Goal: Task Accomplishment & Management: Manage account settings

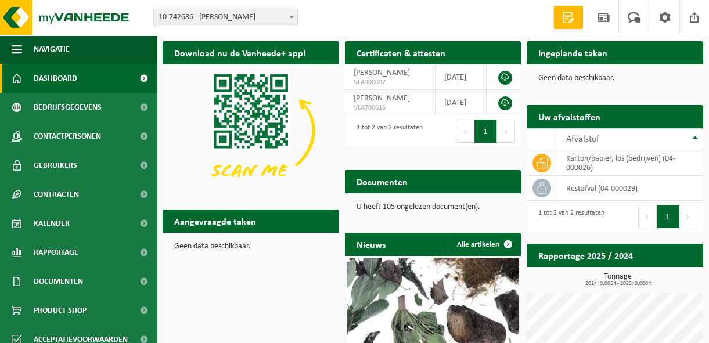
click at [388, 208] on p "U heeft 105 ongelezen document(en)." at bounding box center [433, 207] width 153 height 8
click at [397, 186] on h2 "Documenten" at bounding box center [382, 181] width 74 height 23
click at [574, 11] on link "Offerte aanvragen" at bounding box center [568, 17] width 30 height 23
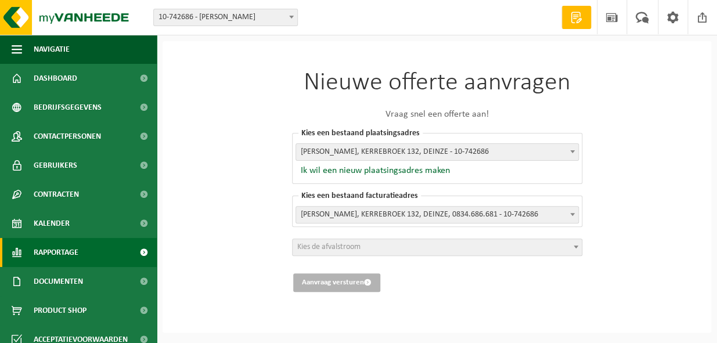
scroll to position [11, 0]
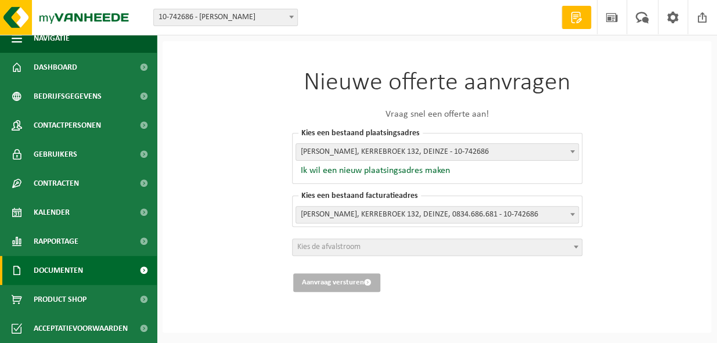
click at [73, 268] on span "Documenten" at bounding box center [58, 270] width 49 height 29
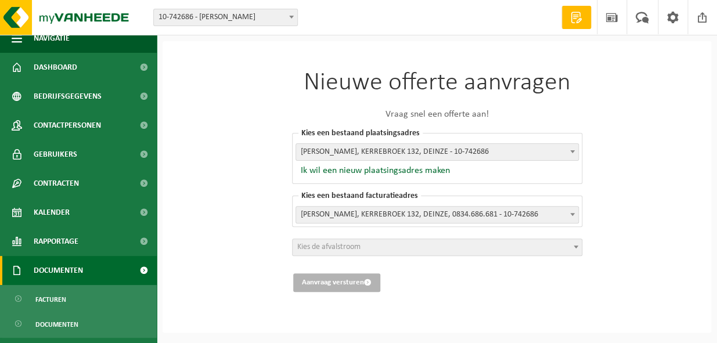
scroll to position [64, 0]
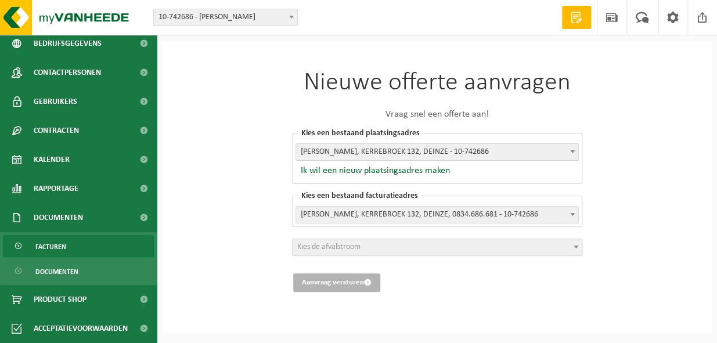
click at [38, 246] on span "Facturen" at bounding box center [50, 247] width 31 height 22
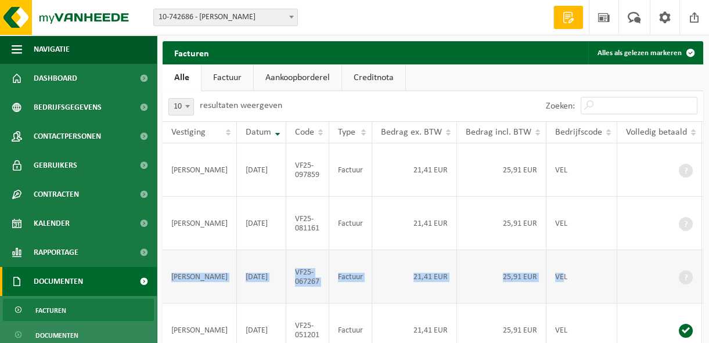
drag, startPoint x: 662, startPoint y: 266, endPoint x: 542, endPoint y: 274, distance: 120.5
copy tbody "Download Opnieuw versturen NEERMAN BART 2025-05-31 VF25-067267 Factuur 21,41 EU…"
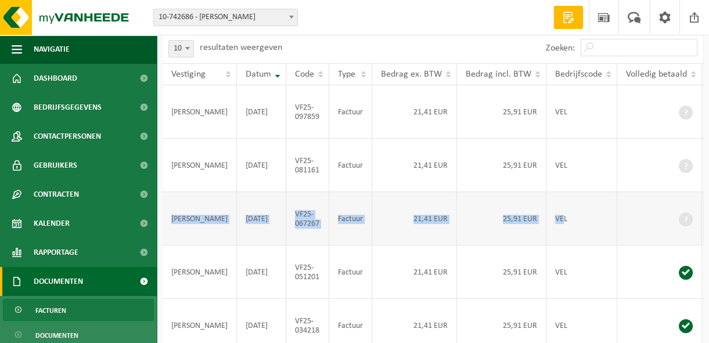
scroll to position [158, 0]
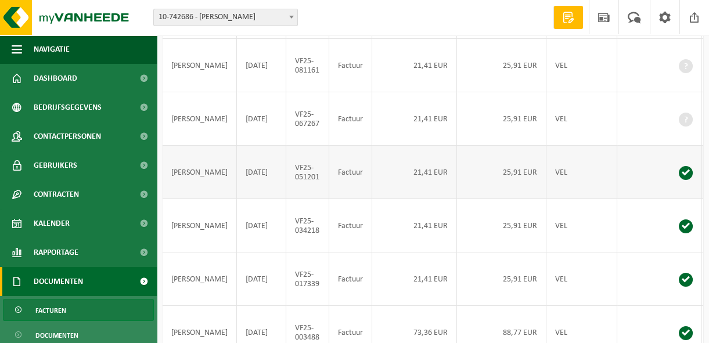
click at [621, 178] on td at bounding box center [659, 172] width 85 height 53
click at [641, 146] on td at bounding box center [659, 118] width 85 height 53
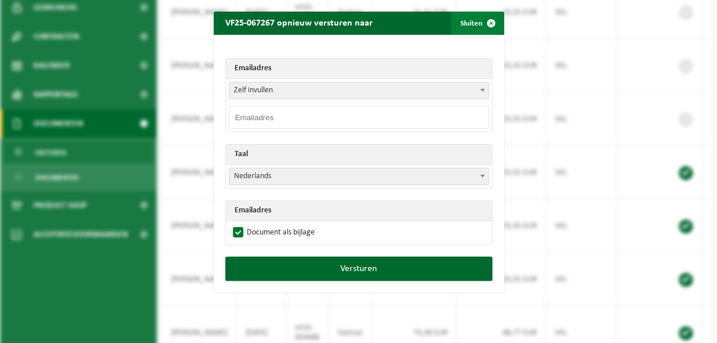
click at [491, 22] on span "button" at bounding box center [491, 23] width 23 height 23
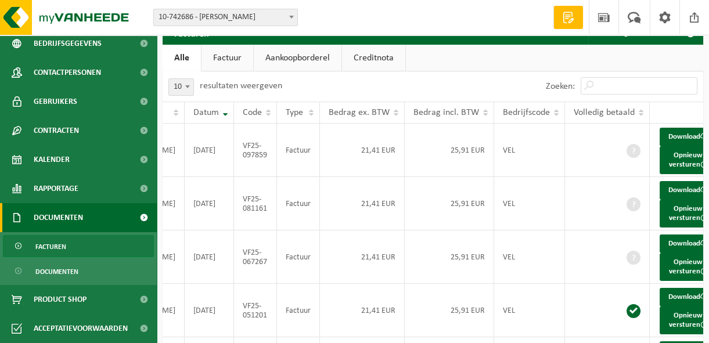
scroll to position [8, 0]
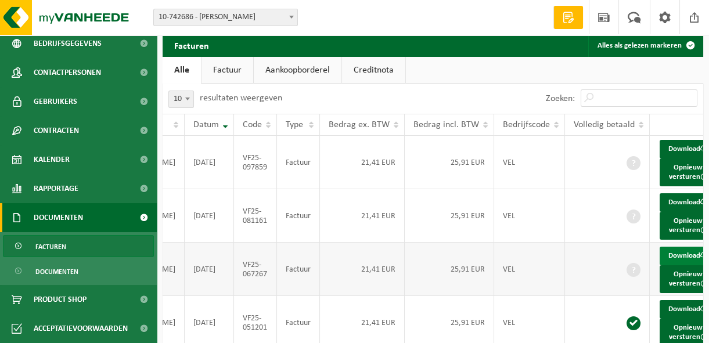
click at [672, 265] on link "Download" at bounding box center [688, 256] width 57 height 19
click at [664, 148] on link "Download" at bounding box center [688, 149] width 57 height 19
